Goal: Task Accomplishment & Management: Use online tool/utility

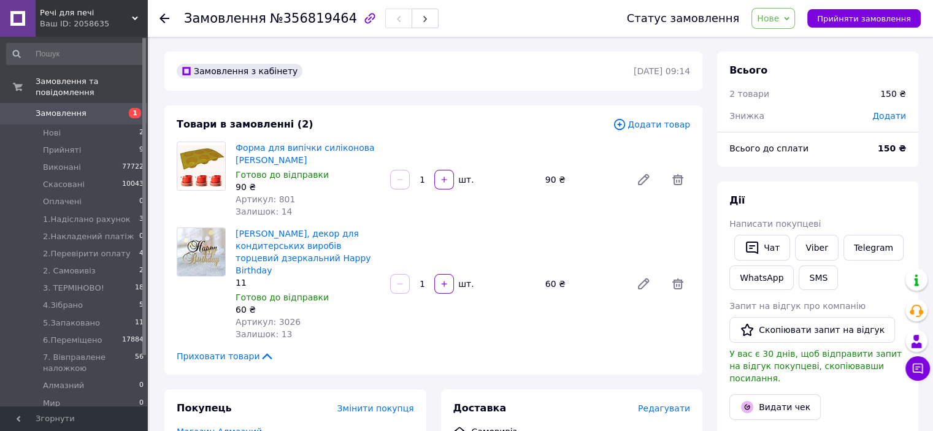
click at [662, 128] on span "Додати товар" at bounding box center [651, 124] width 77 height 13
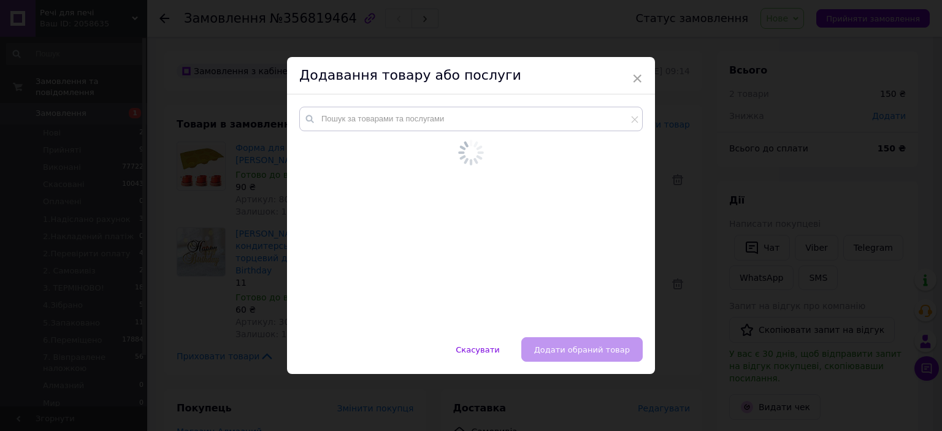
click at [599, 131] on div at bounding box center [471, 203] width 344 height 193
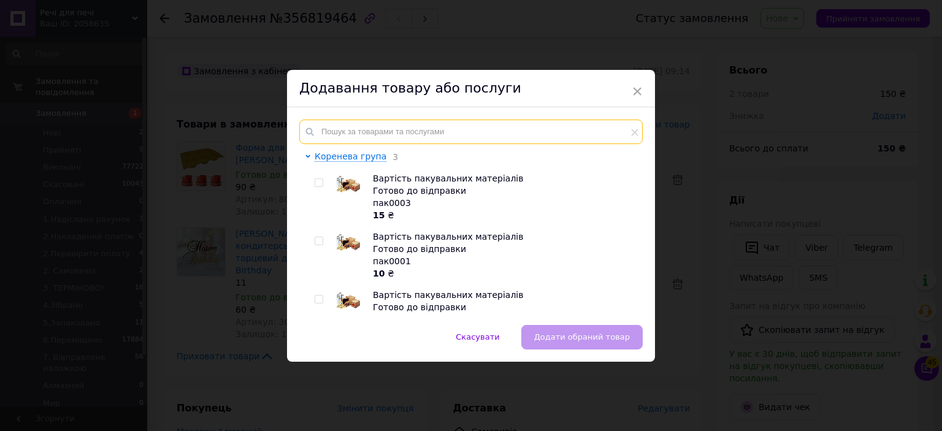
click at [598, 137] on input "text" at bounding box center [471, 132] width 344 height 25
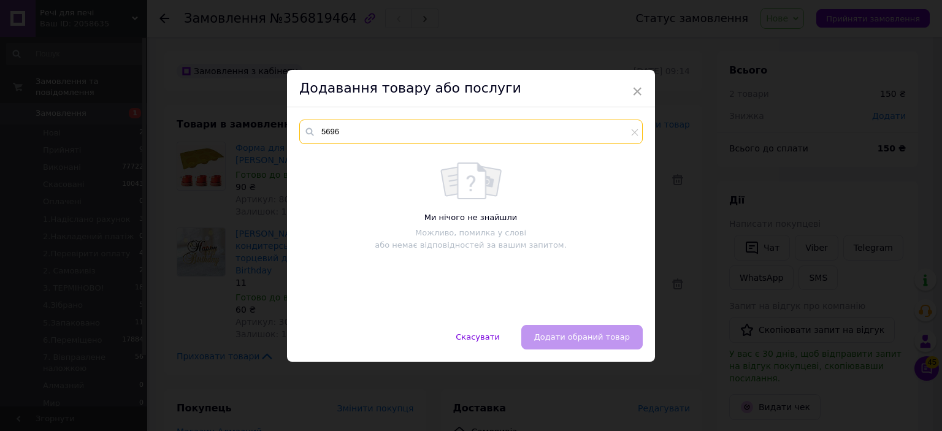
type input "5696"
drag, startPoint x: 712, startPoint y: 106, endPoint x: 690, endPoint y: 2, distance: 105.3
click at [714, 101] on div "× Додавання товару або послуги 5696 Ми нічого не знайшли Можливо, помилка у сло…" at bounding box center [471, 215] width 942 height 431
